Goal: Navigation & Orientation: Find specific page/section

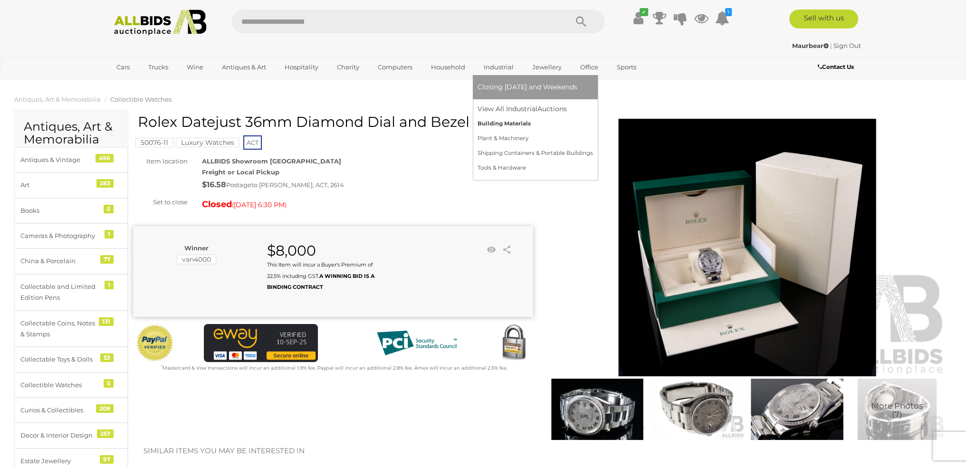
click at [512, 119] on link "Building Materials" at bounding box center [535, 123] width 115 height 15
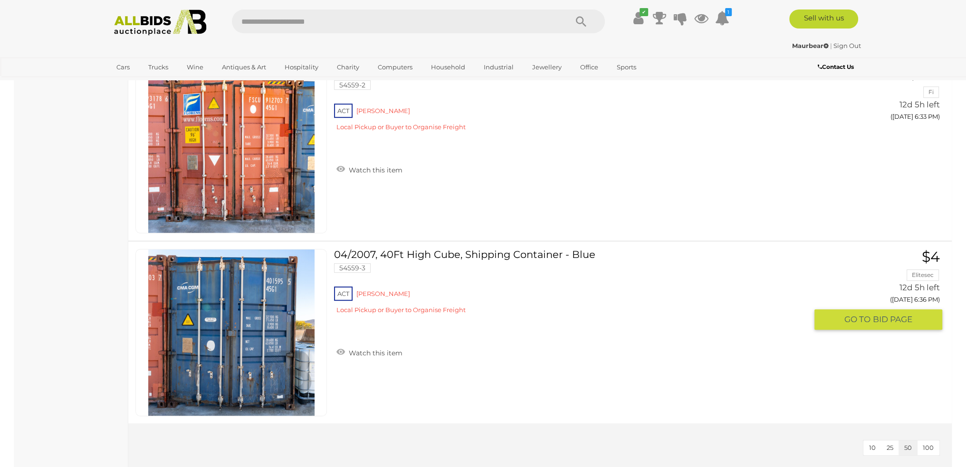
scroll to position [5418, 0]
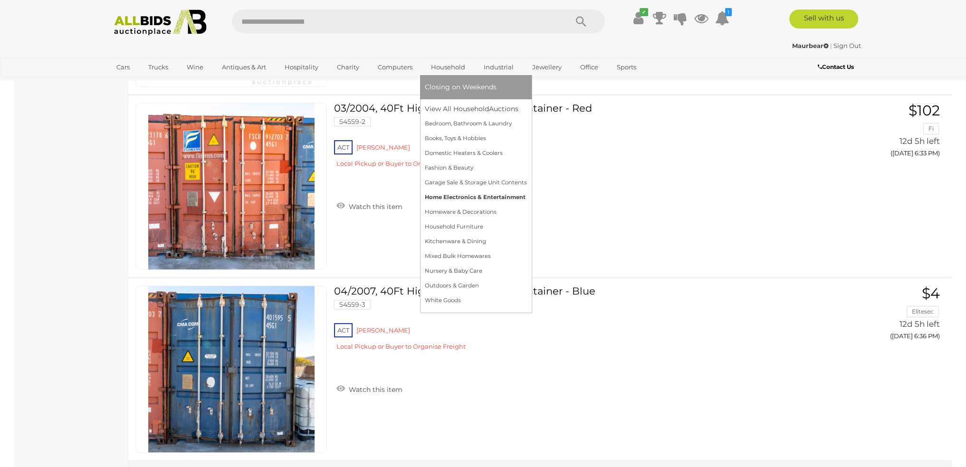
click at [465, 200] on link "Home Electronics & Entertainment" at bounding box center [476, 197] width 102 height 15
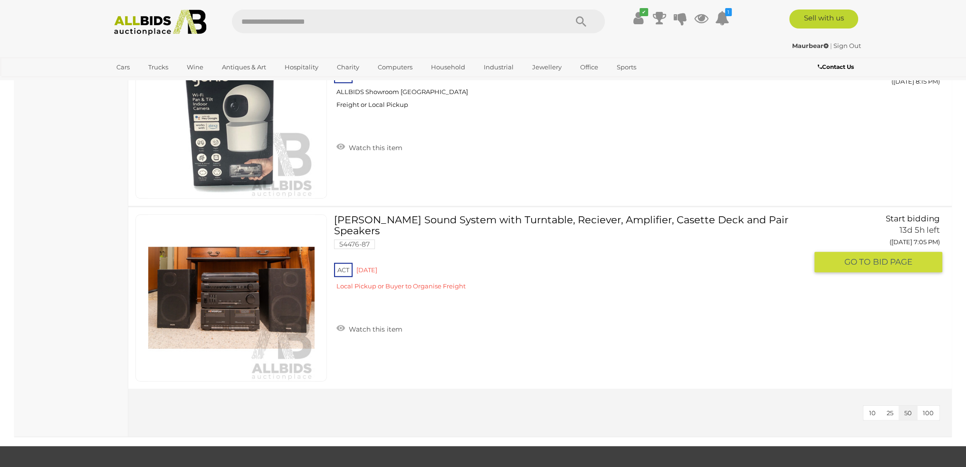
scroll to position [5656, 0]
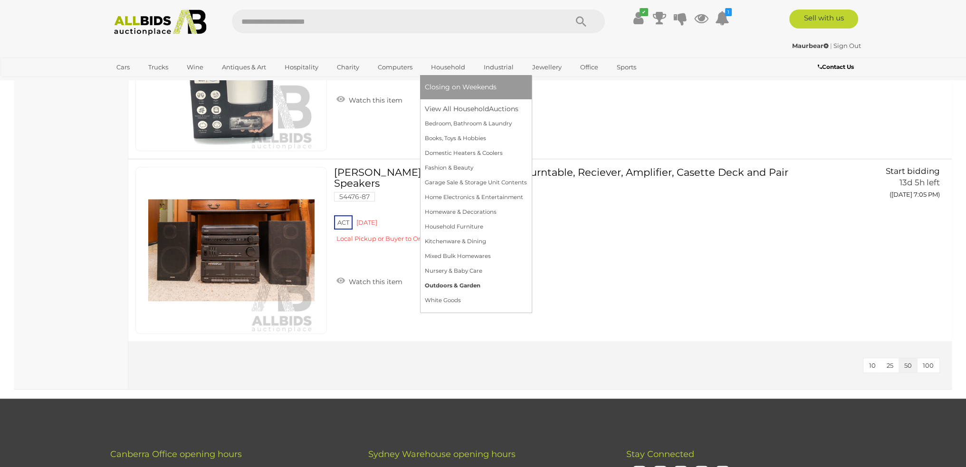
click at [443, 283] on link "Outdoors & Garden" at bounding box center [476, 286] width 102 height 15
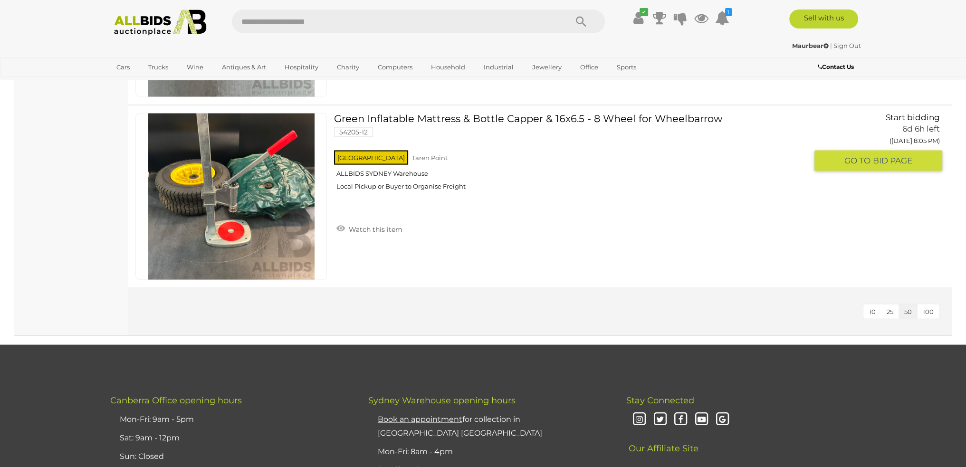
scroll to position [2424, 0]
